Goal: Navigation & Orientation: Find specific page/section

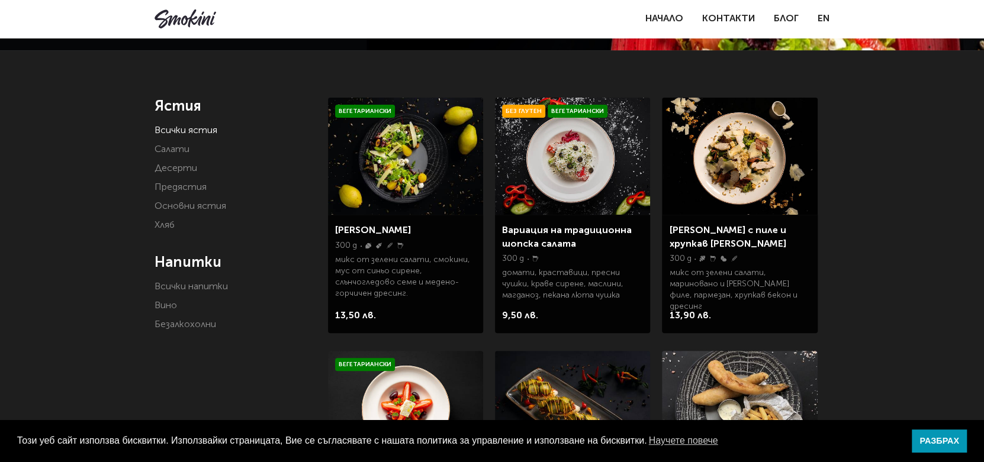
scroll to position [178, 0]
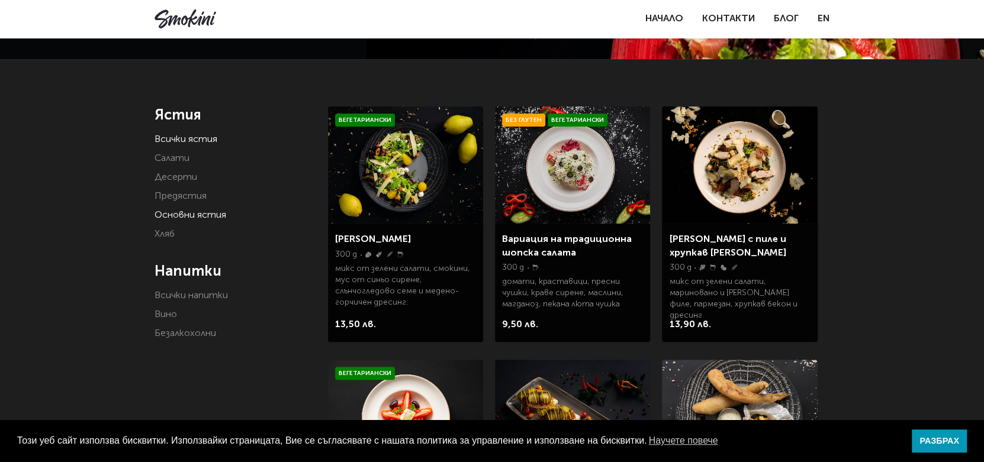
click at [182, 213] on link "Основни ястия" at bounding box center [191, 215] width 72 height 9
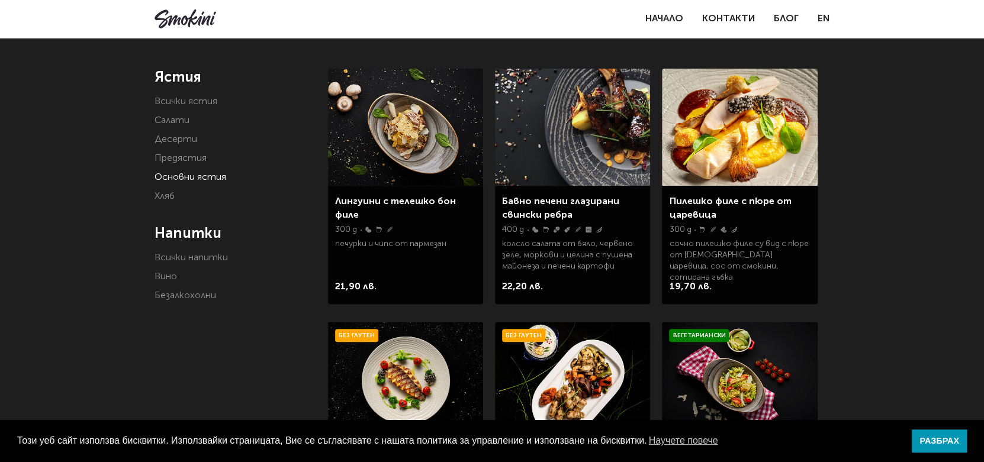
scroll to position [178, 0]
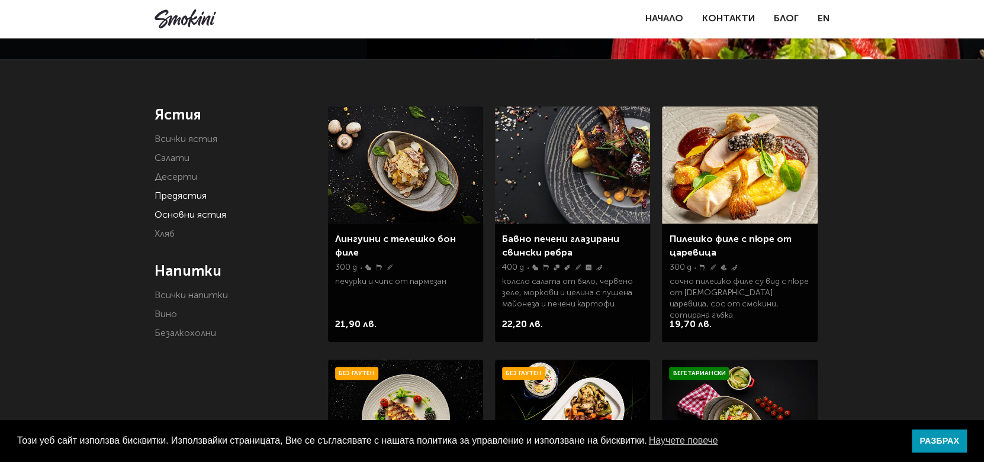
click at [178, 196] on link "Предястия" at bounding box center [181, 196] width 52 height 9
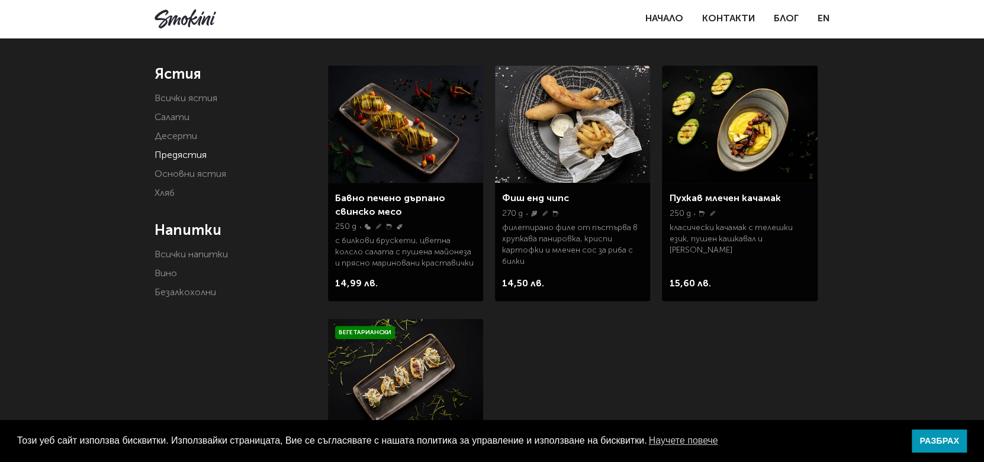
scroll to position [178, 0]
